Goal: Task Accomplishment & Management: Complete application form

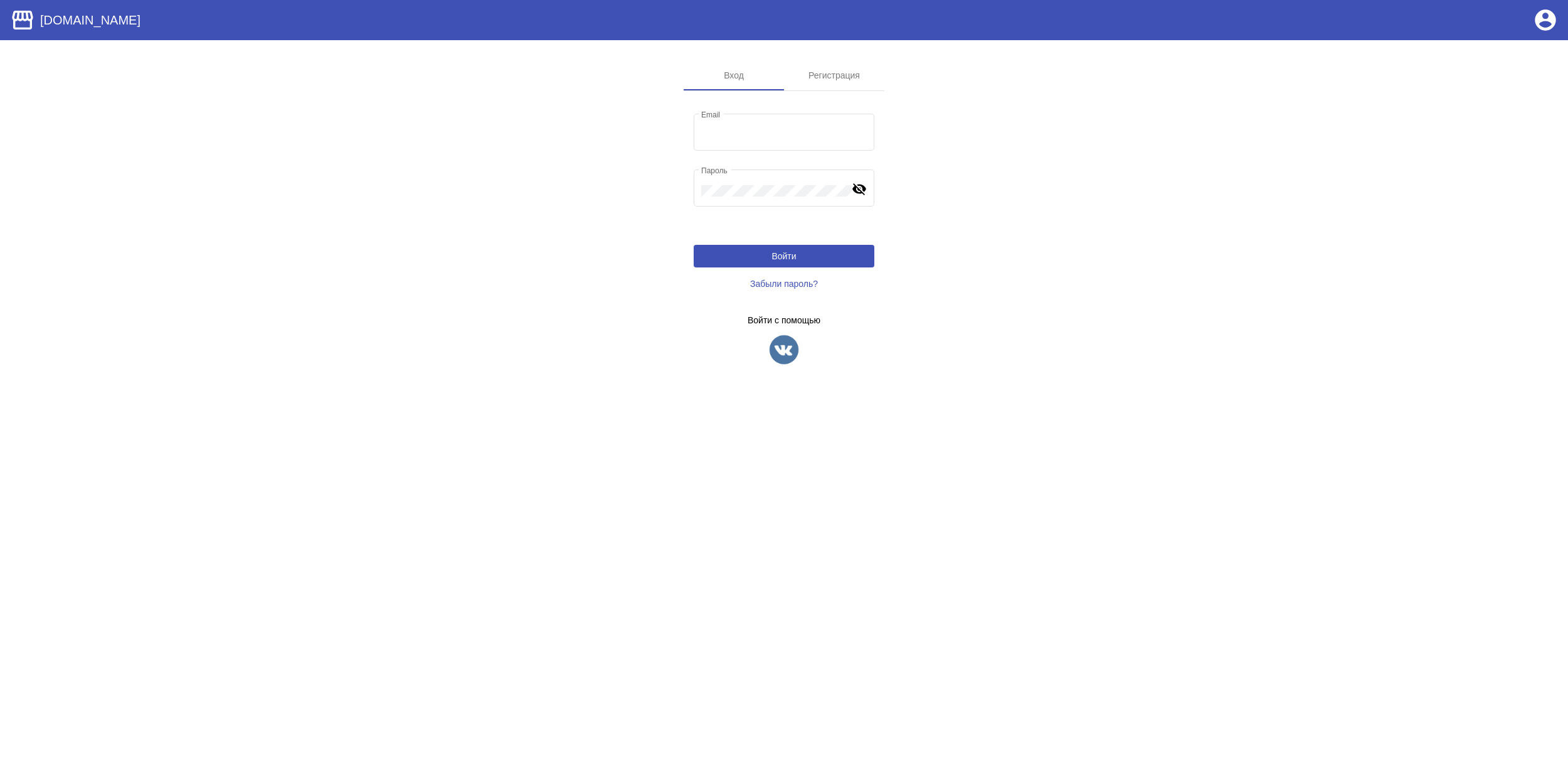
type input "[EMAIL_ADDRESS][DOMAIN_NAME]"
click at [799, 343] on img at bounding box center [784, 350] width 31 height 31
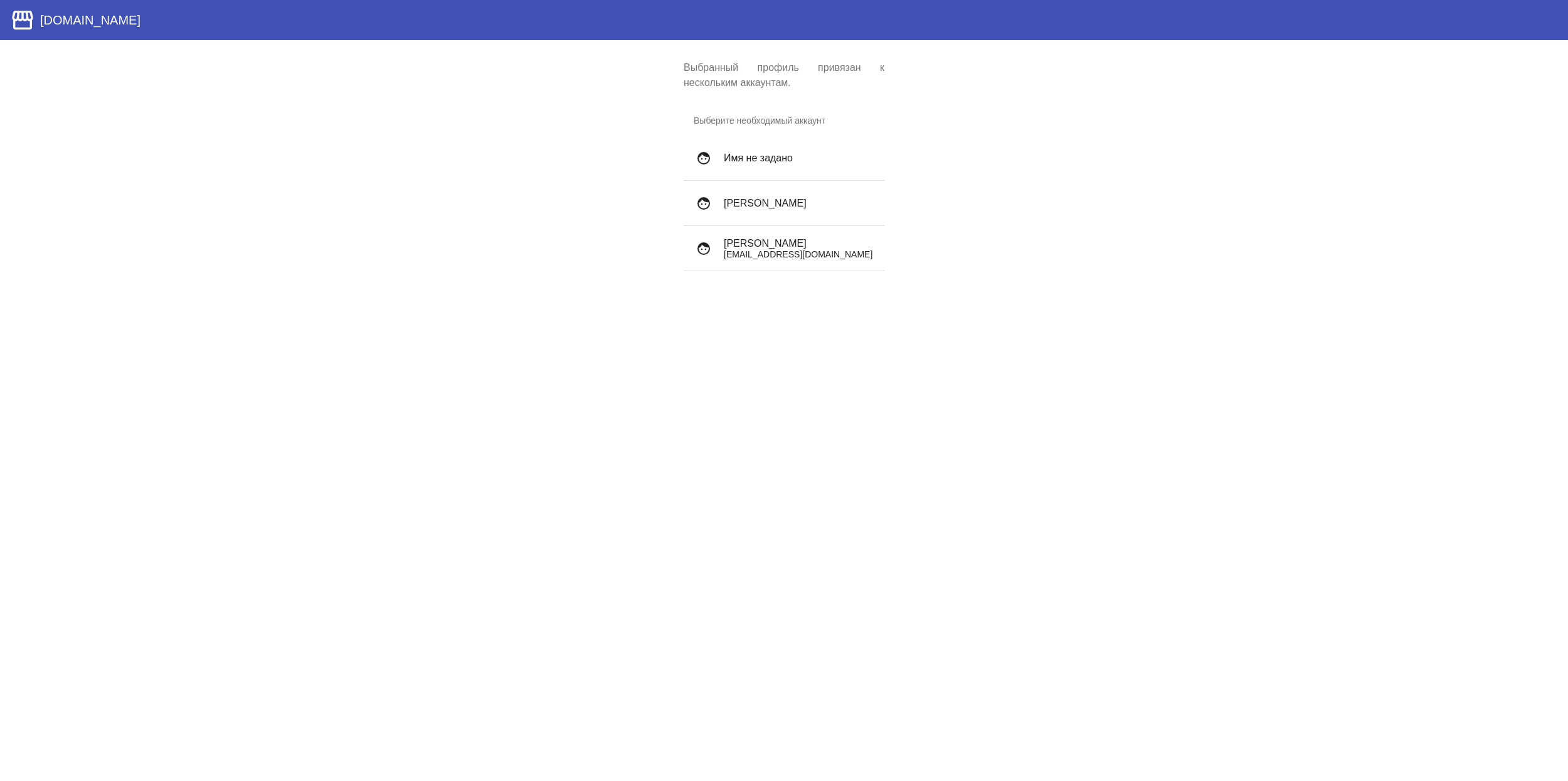
click at [804, 249] on p "[EMAIL_ADDRESS][DOMAIN_NAME]" at bounding box center [799, 254] width 150 height 10
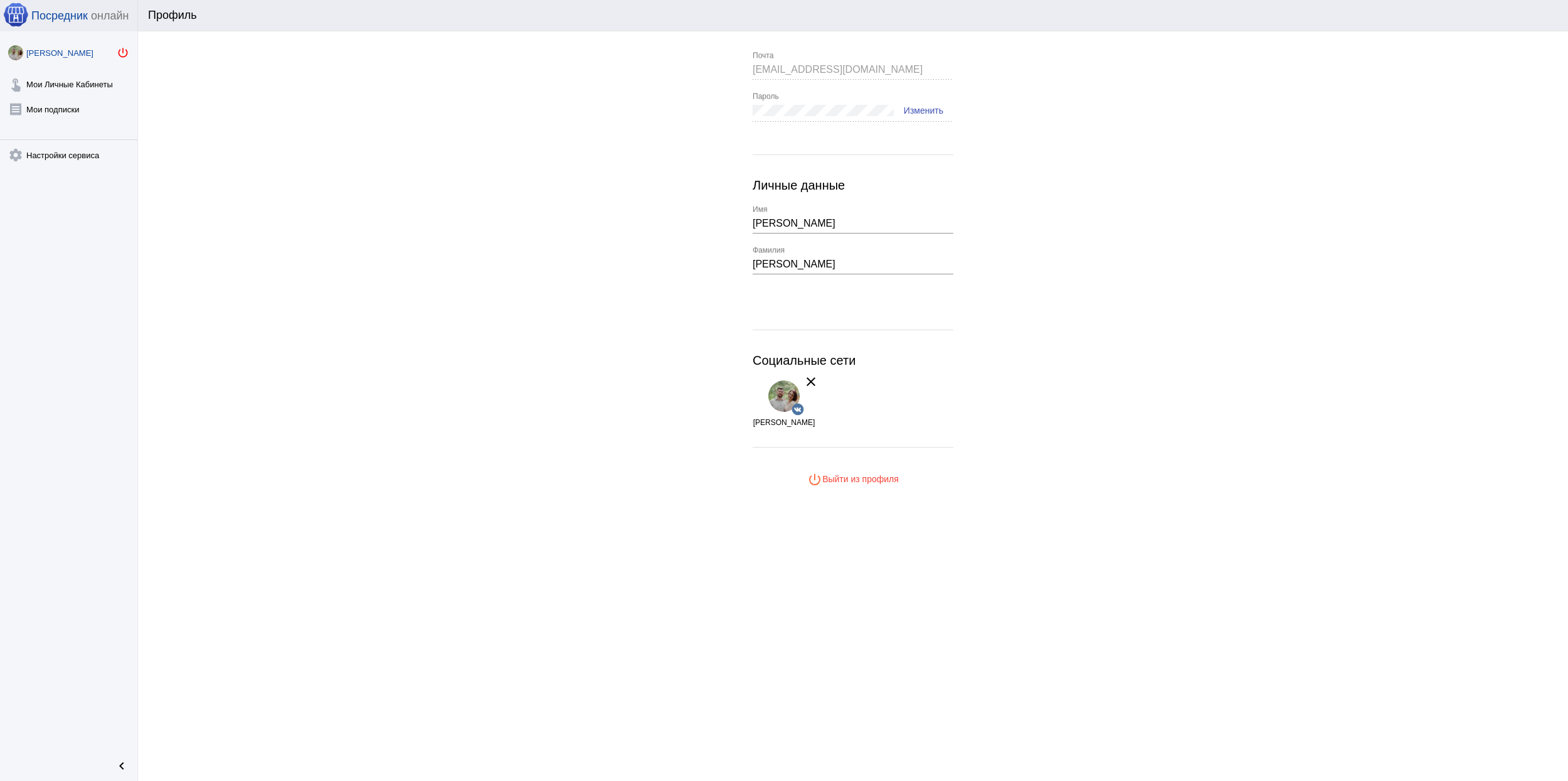
click at [123, 53] on mat-icon "power_settings_new" at bounding box center [123, 53] width 13 height 13
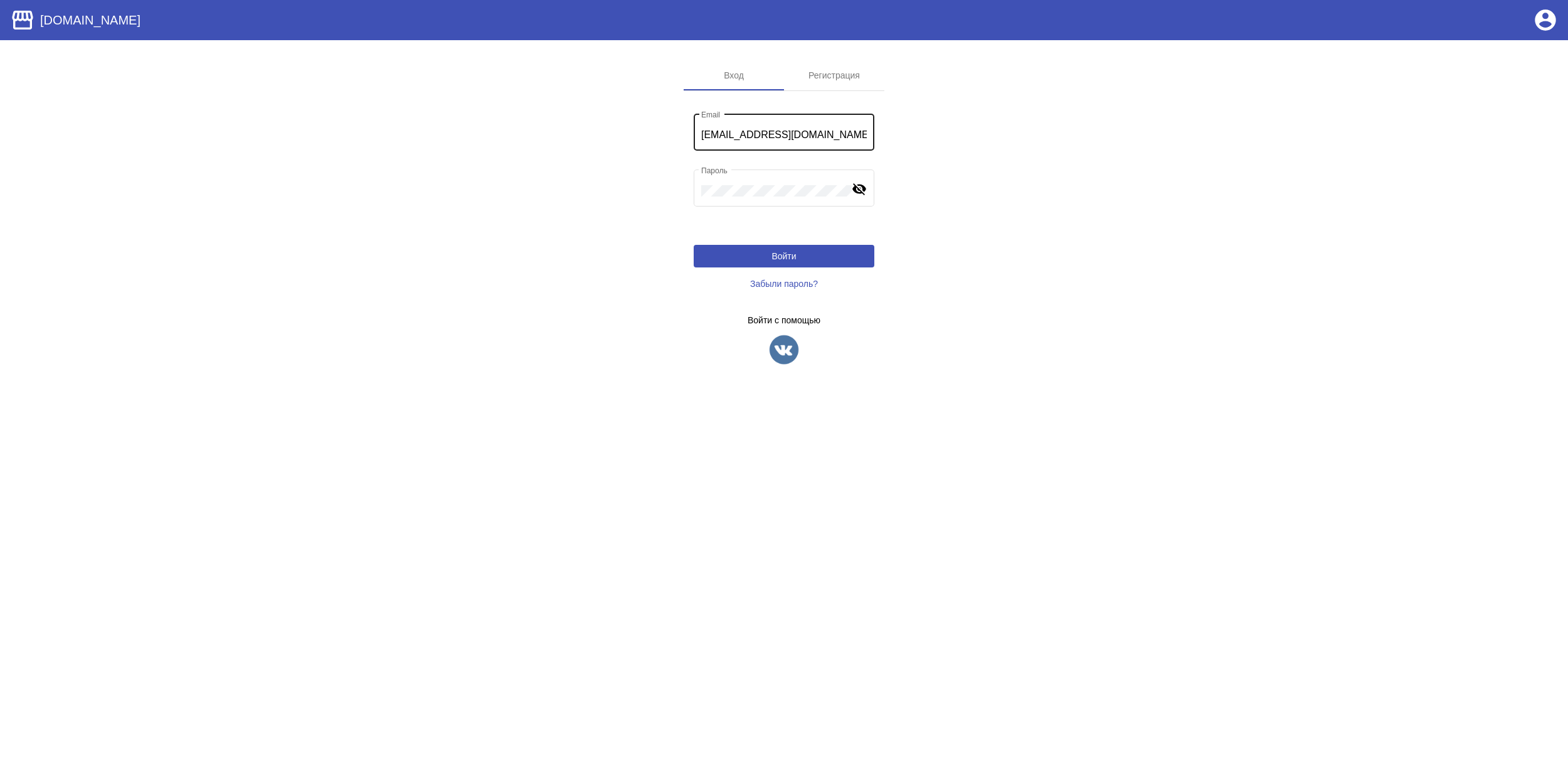
click at [779, 138] on input "rogacheva_tanechka@mail.ru" at bounding box center [784, 135] width 165 height 11
paste input "asimisakov1988@icloud.com"
type input "asimisakov1988@icloud.com"
click at [758, 179] on div "Пароль" at bounding box center [776, 186] width 150 height 40
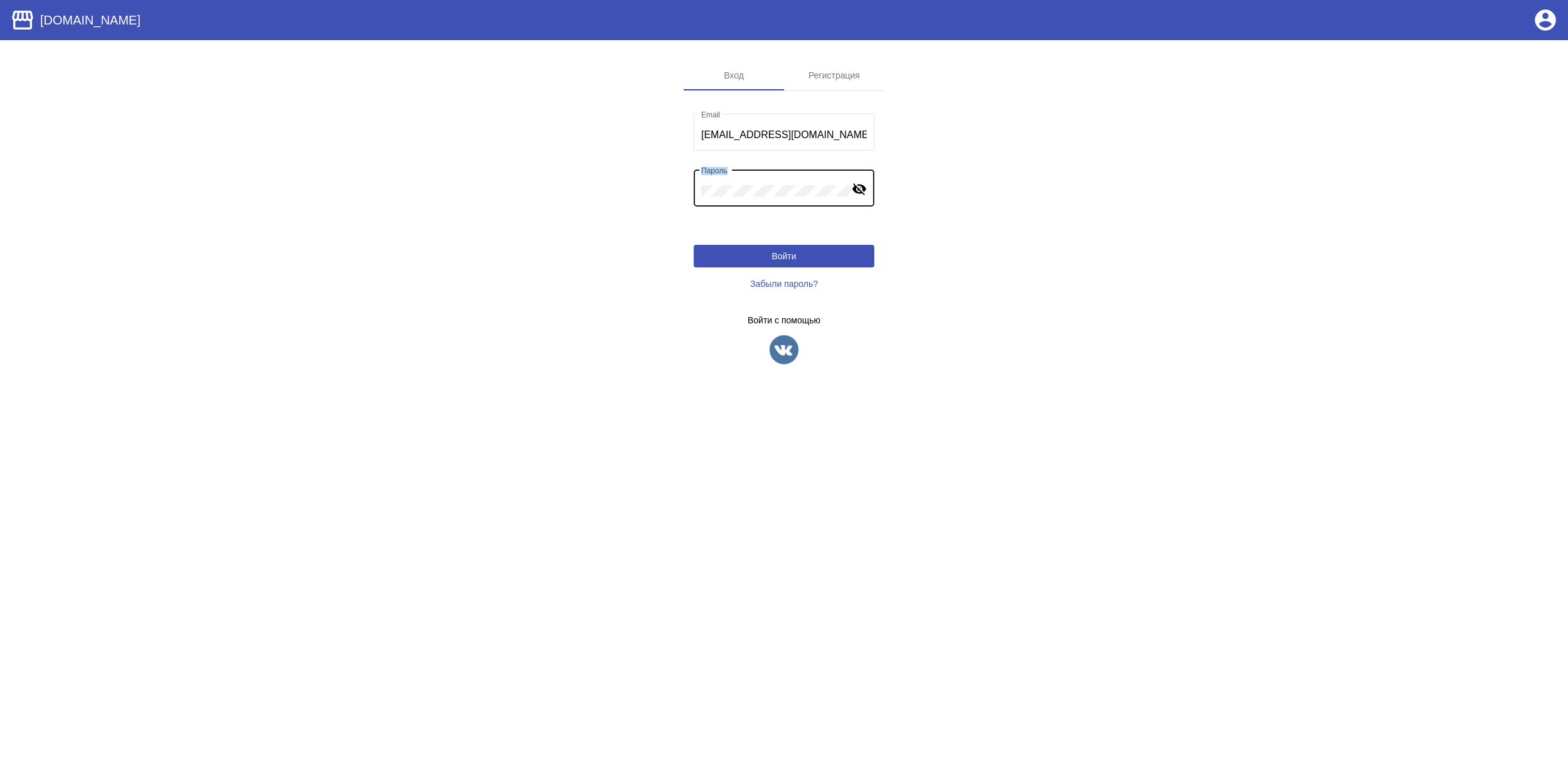
click at [758, 179] on div "Пароль" at bounding box center [776, 186] width 150 height 40
click at [799, 257] on button "Войти" at bounding box center [784, 256] width 181 height 23
click at [1181, 265] on app-sign "Вход Регистрация asimisakov1988@icloud.com Email Пароль visibility_off Неверный…" at bounding box center [784, 223] width 1568 height 325
click at [817, 81] on div "Регистрация" at bounding box center [835, 76] width 101 height 30
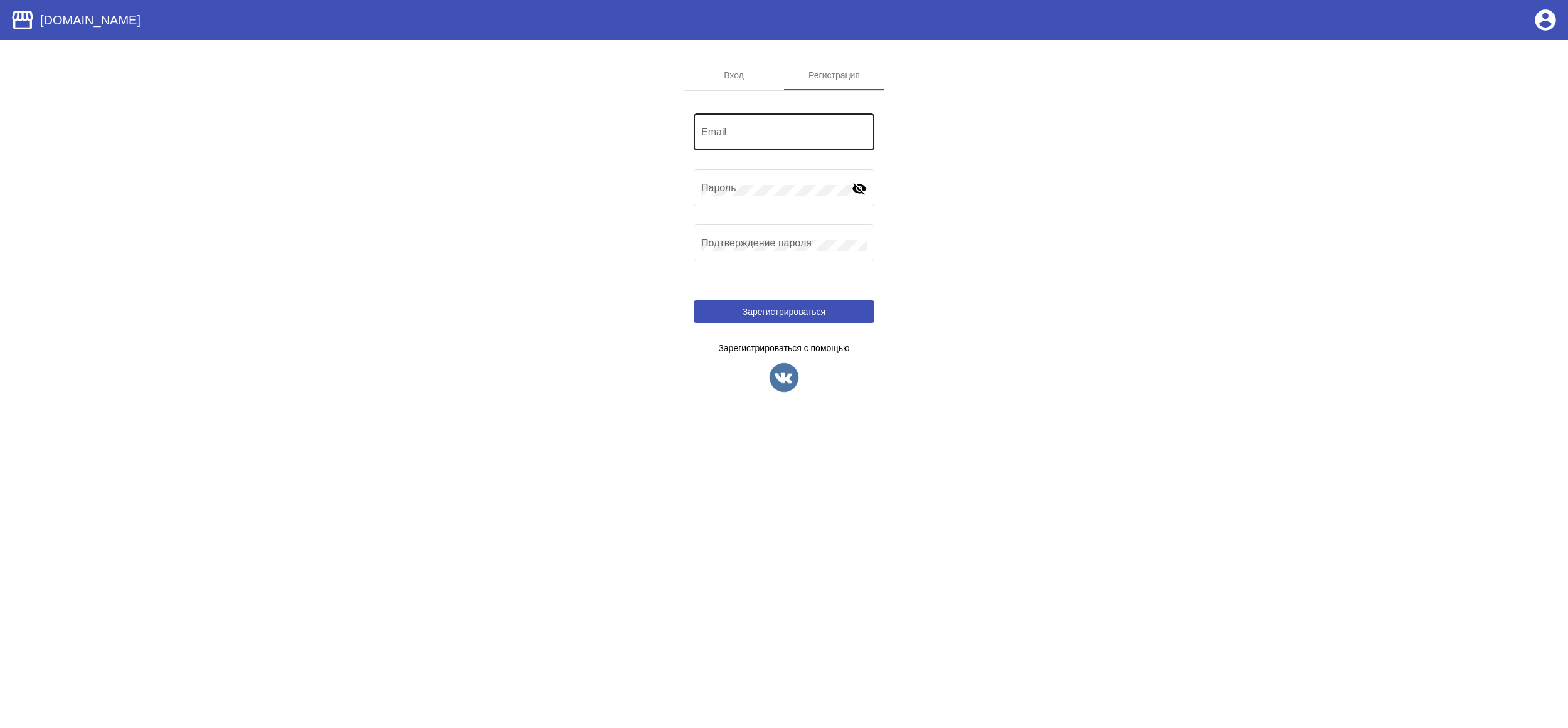
click at [774, 124] on div "Email" at bounding box center [784, 131] width 165 height 40
type input "sadamcheg1996@icloud.com"
click at [731, 199] on div "Пароль" at bounding box center [776, 186] width 150 height 40
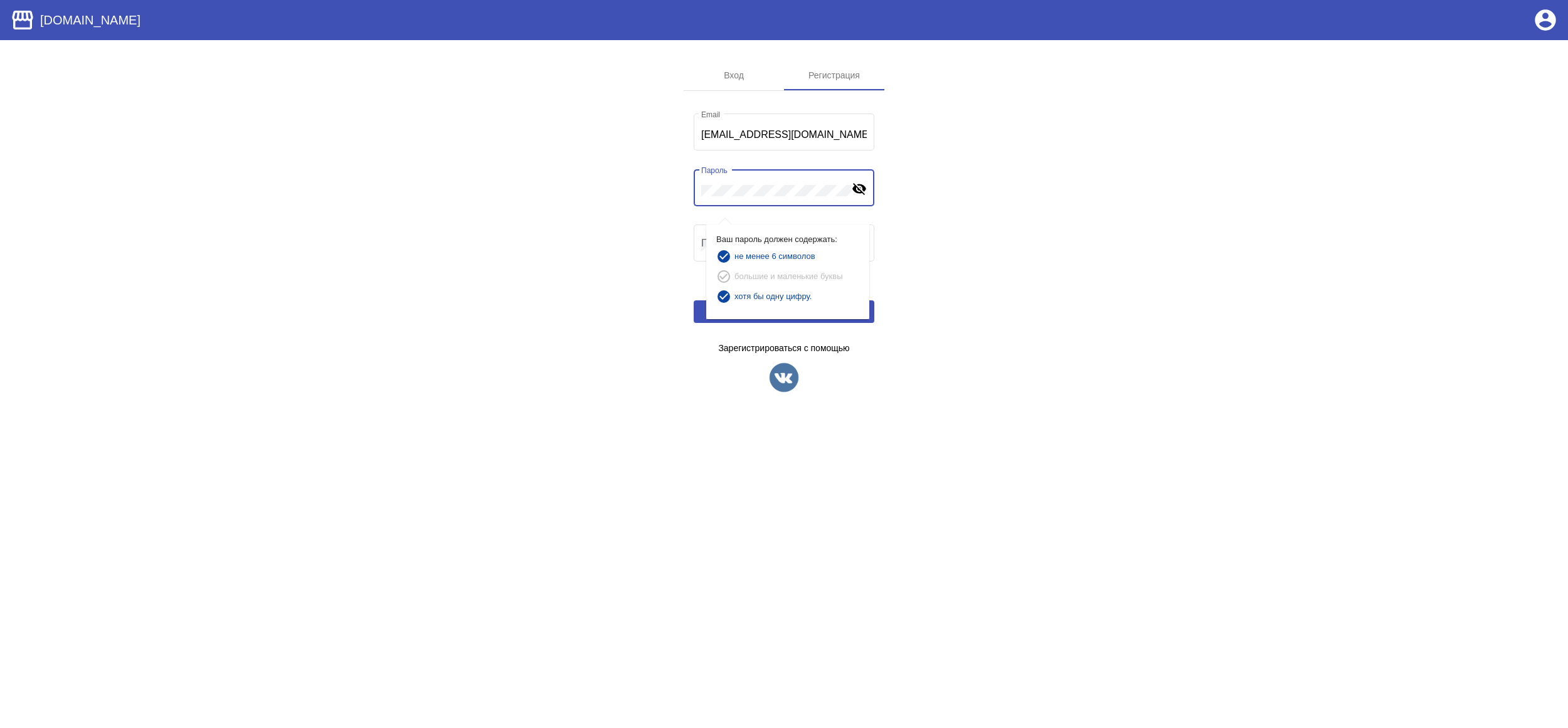
click at [650, 233] on app-sign "Вход Регистрация sadamcheg1996@icloud.com Email Пароль visibility_off Ваш парол…" at bounding box center [784, 237] width 1568 height 353
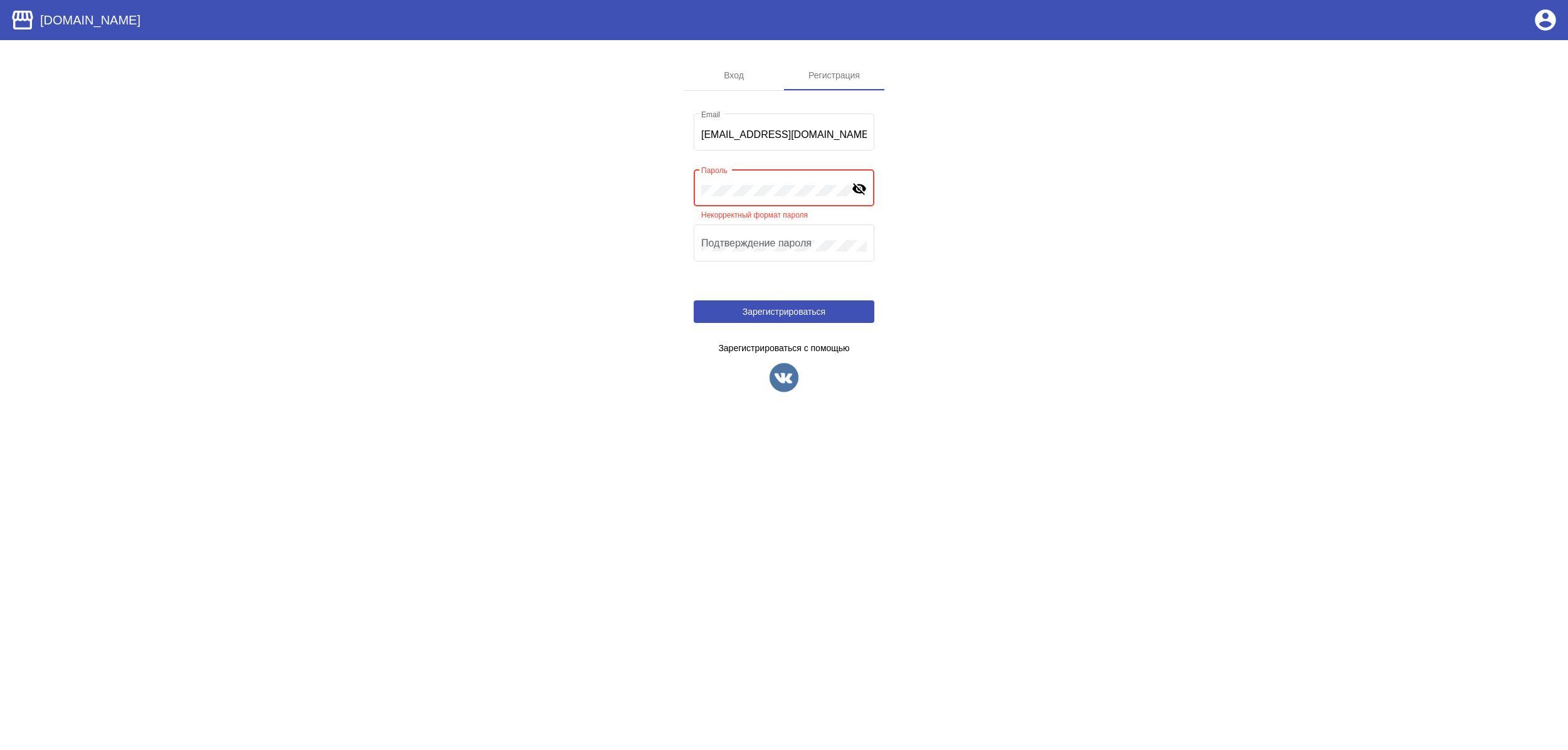
drag, startPoint x: 766, startPoint y: 268, endPoint x: 766, endPoint y: 277, distance: 9.0
click at [766, 277] on mat-form-field "Подтверждение пароля" at bounding box center [784, 250] width 181 height 56
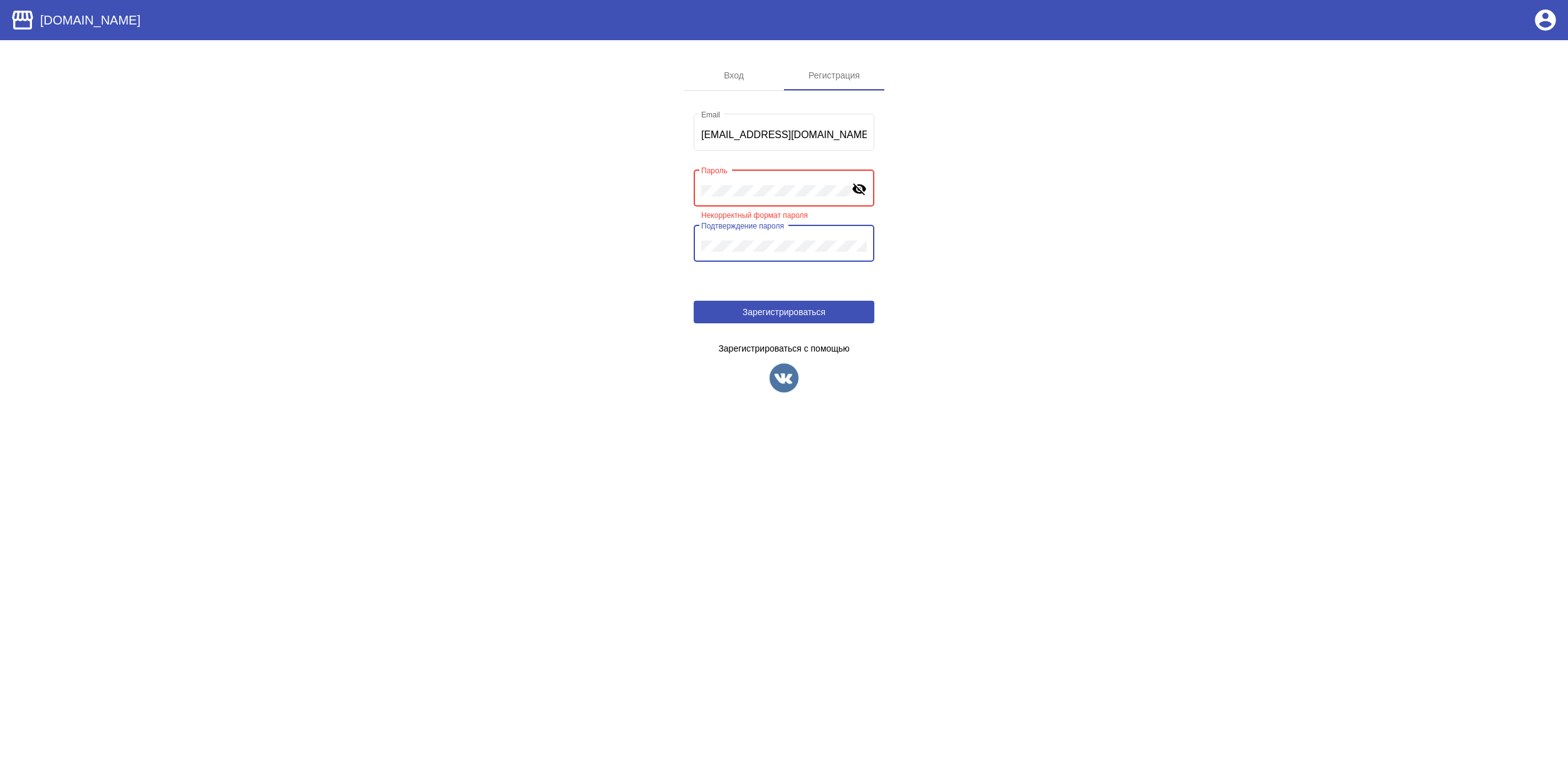
click at [864, 189] on mat-icon "visibility_off" at bounding box center [859, 188] width 15 height 15
click at [864, 186] on mat-icon "visibility" at bounding box center [859, 188] width 15 height 15
click at [864, 186] on mat-icon "visibility_off" at bounding box center [859, 188] width 15 height 15
click at [1168, 250] on app-sign "Вход Регистрация sadamcheg1996@icloud.com Email Пароль visibility Ваш пароль до…" at bounding box center [784, 237] width 1568 height 354
click at [816, 314] on span "Зарегистрироваться" at bounding box center [784, 312] width 83 height 10
